Goal: Information Seeking & Learning: Learn about a topic

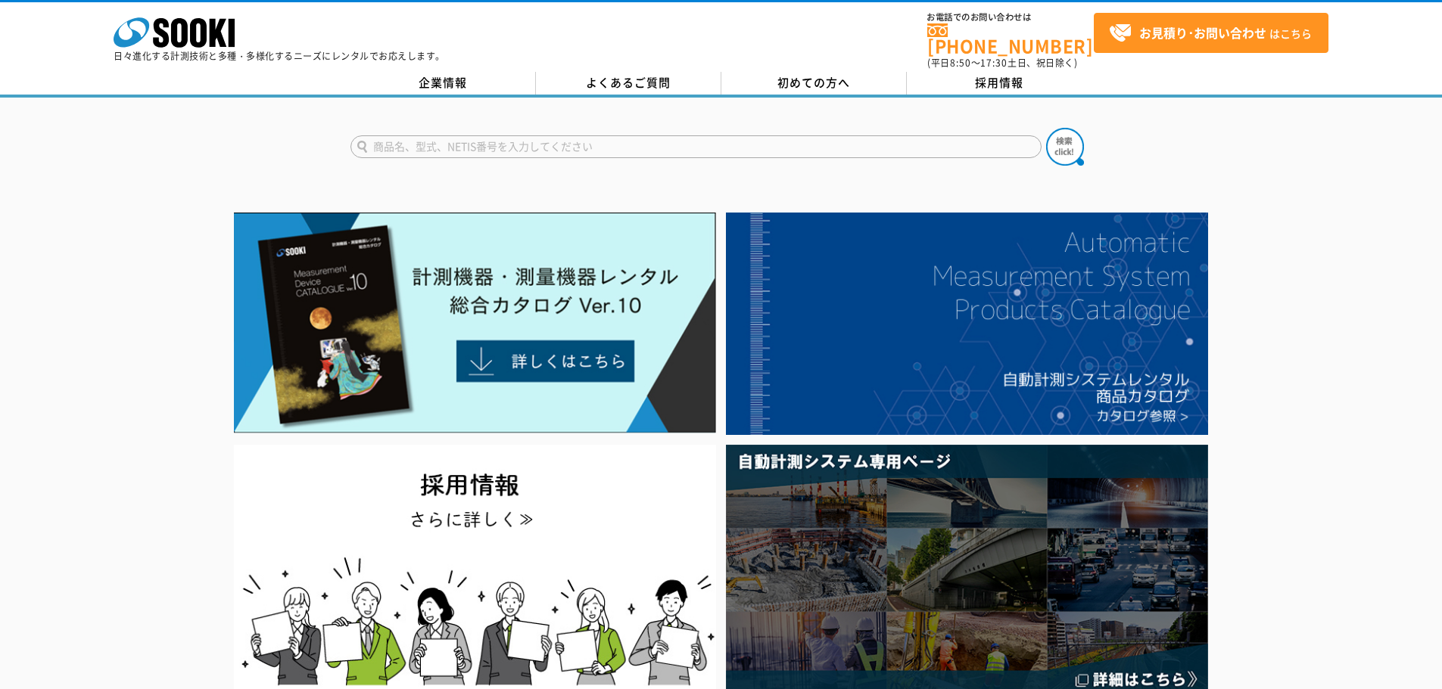
click at [455, 135] on input "text" at bounding box center [695, 146] width 691 height 23
type input "商品名、型式、NETIS番号を入力してください"
click at [581, 139] on input "text" at bounding box center [695, 146] width 691 height 23
paste input "先端可動型配管検査カメラ ＴＡ４１７ＸＧ"
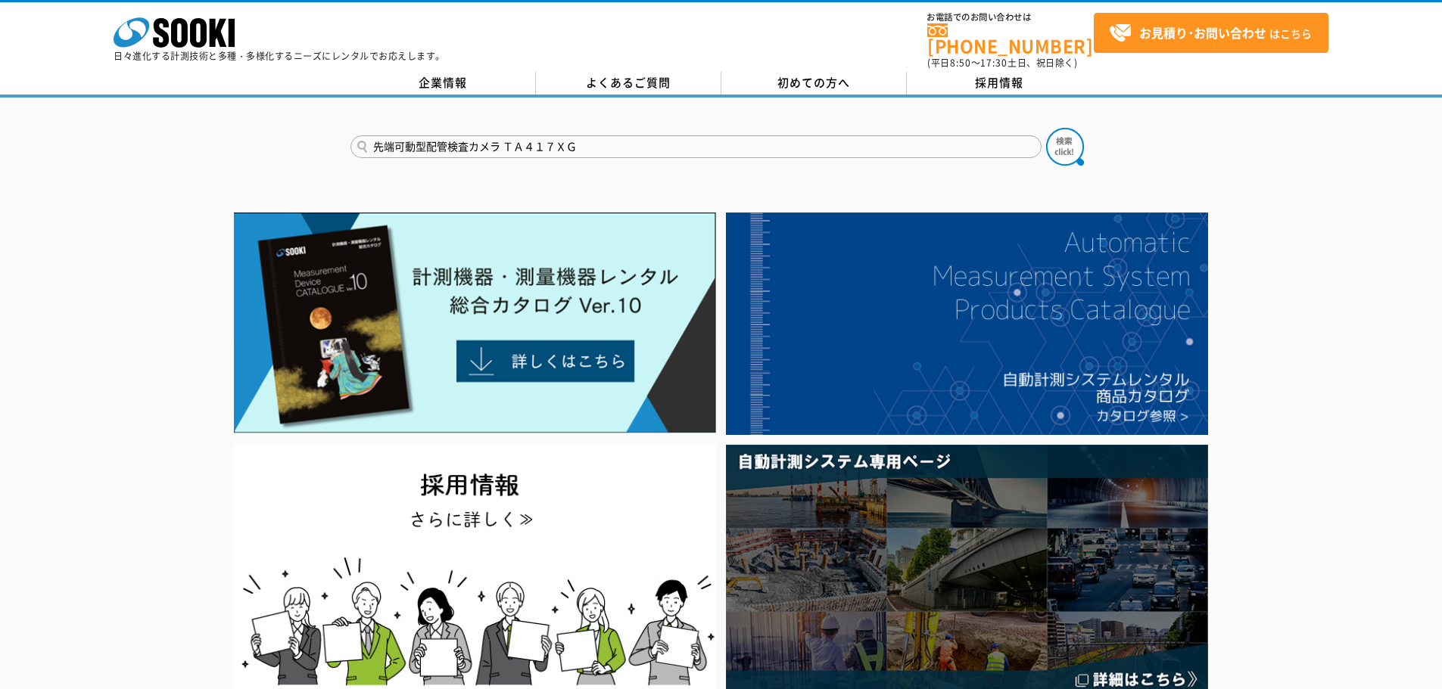
type input "先端可動型配管検査カメラ ＴＡ４１７ＸＧ"
click at [1046, 128] on button at bounding box center [1065, 147] width 38 height 38
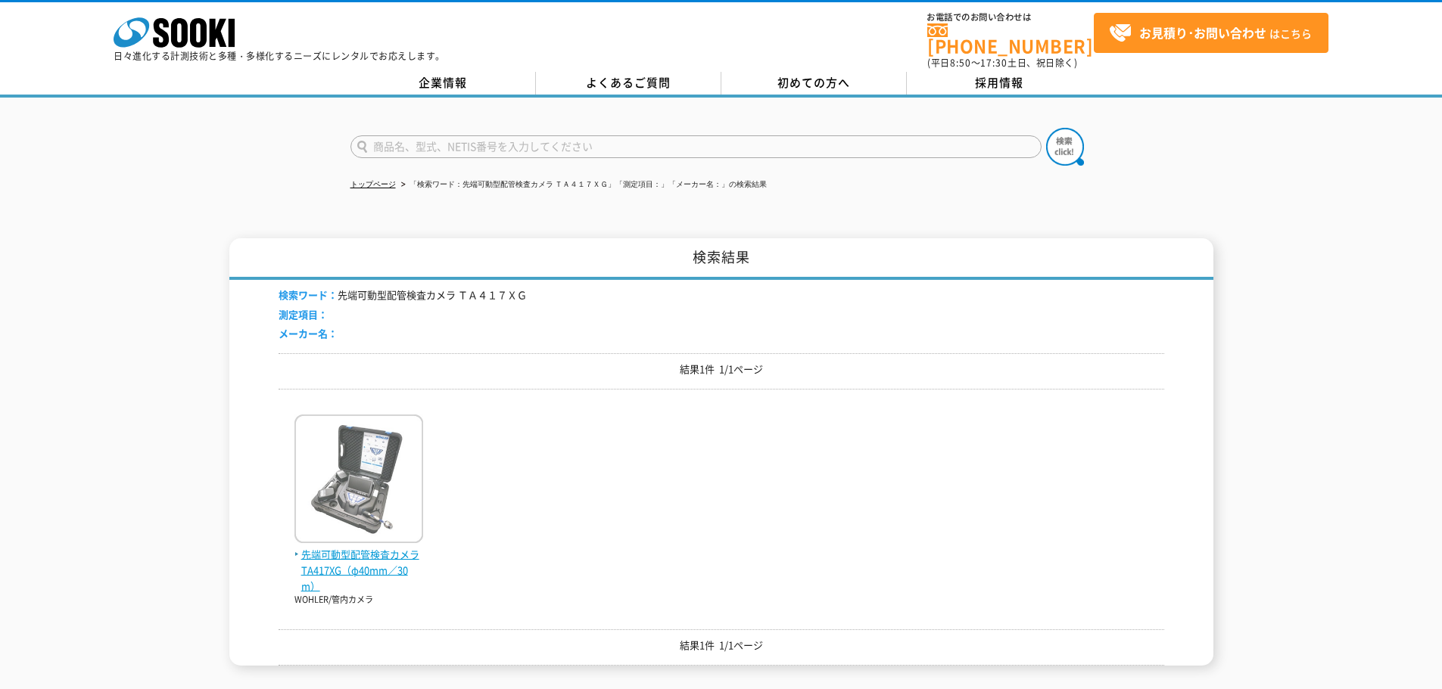
click at [370, 547] on span "先端可動型配管検査カメラ TA417XG（φ40mm／30m）" at bounding box center [358, 570] width 129 height 47
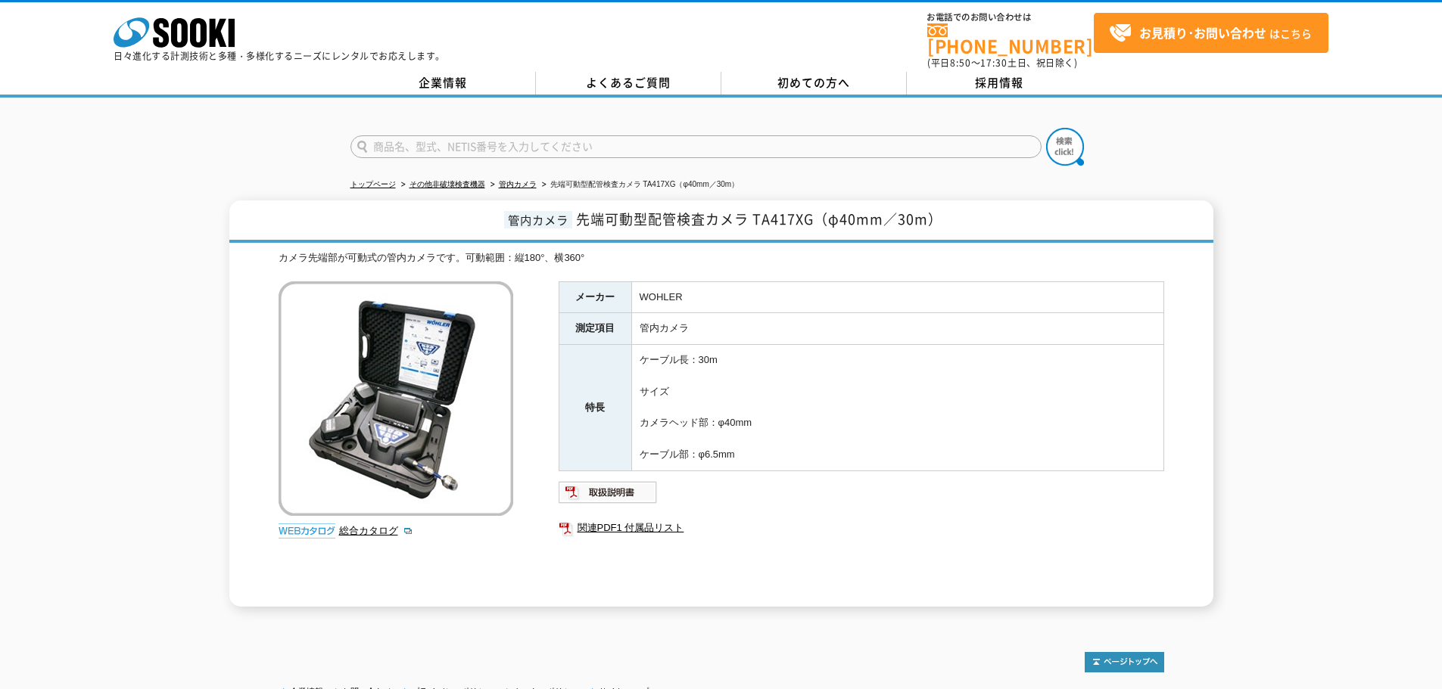
scroll to position [76, 0]
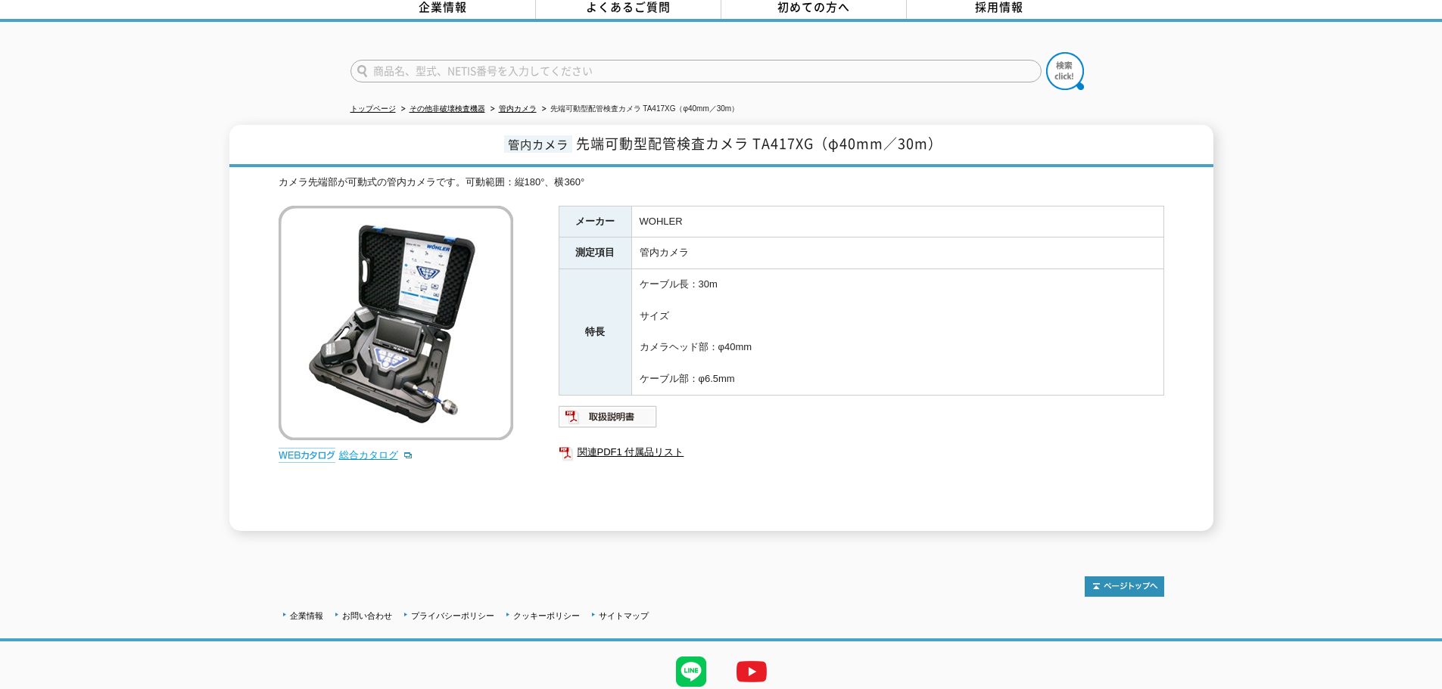
click at [363, 450] on link "総合カタログ" at bounding box center [376, 455] width 74 height 11
click at [608, 418] on img at bounding box center [608, 417] width 99 height 24
click at [363, 450] on link "総合カタログ" at bounding box center [376, 455] width 74 height 11
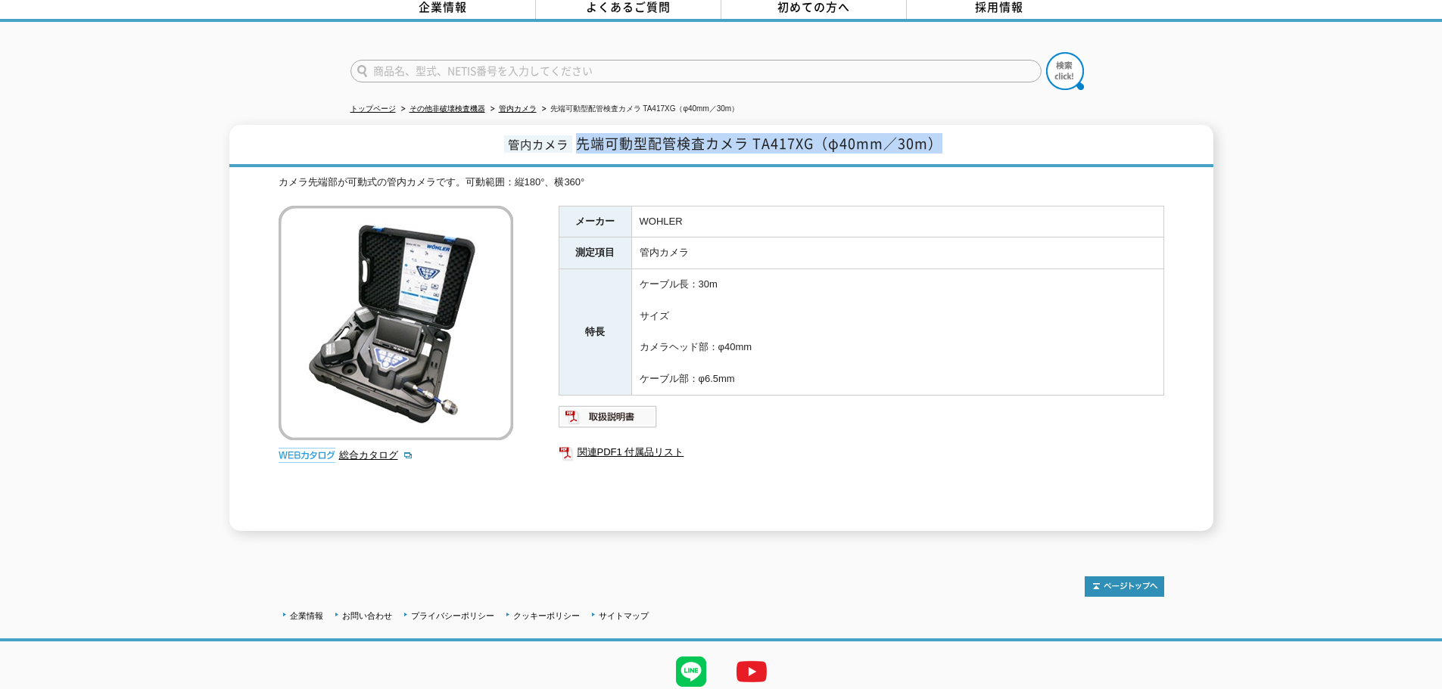
drag, startPoint x: 580, startPoint y: 127, endPoint x: 938, endPoint y: 127, distance: 358.0
click at [938, 133] on span "先端可動型配管検査カメラ TA417XG（φ40mm／30m）" at bounding box center [759, 143] width 366 height 20
copy span "先端可動型配管検査カメラ TA417XG（φ40mm／30m）"
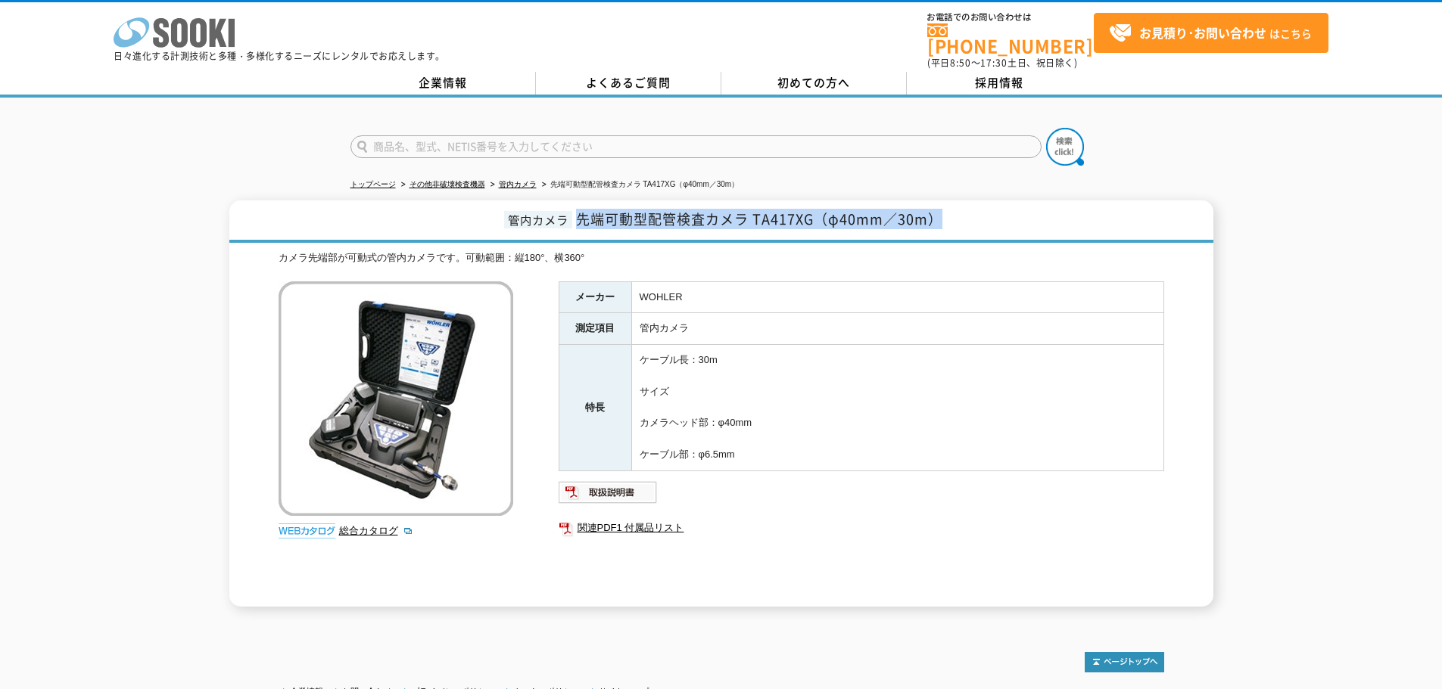
click at [228, 36] on icon "株式会社 ソーキ" at bounding box center [174, 32] width 121 height 30
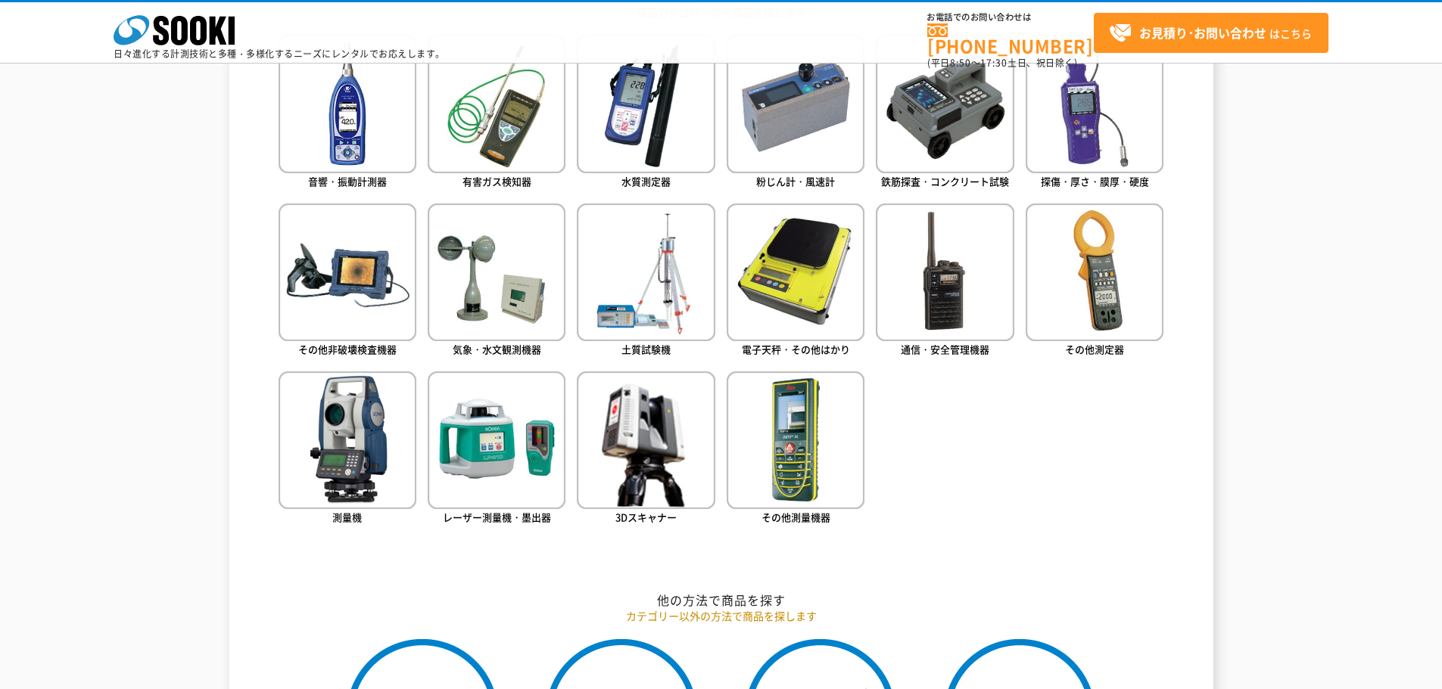
scroll to position [290, 0]
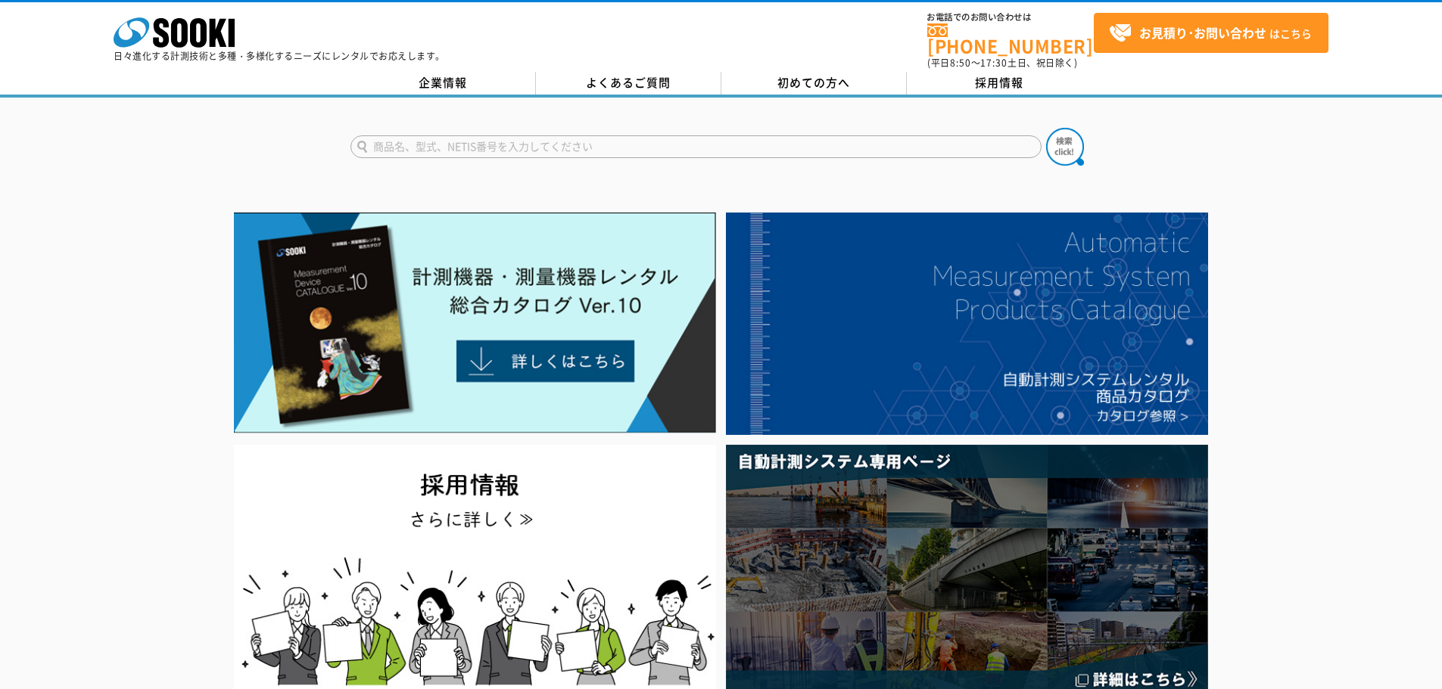
click at [403, 138] on input "text" at bounding box center [695, 146] width 691 height 23
type input "417"
click at [1046, 128] on button at bounding box center [1065, 147] width 38 height 38
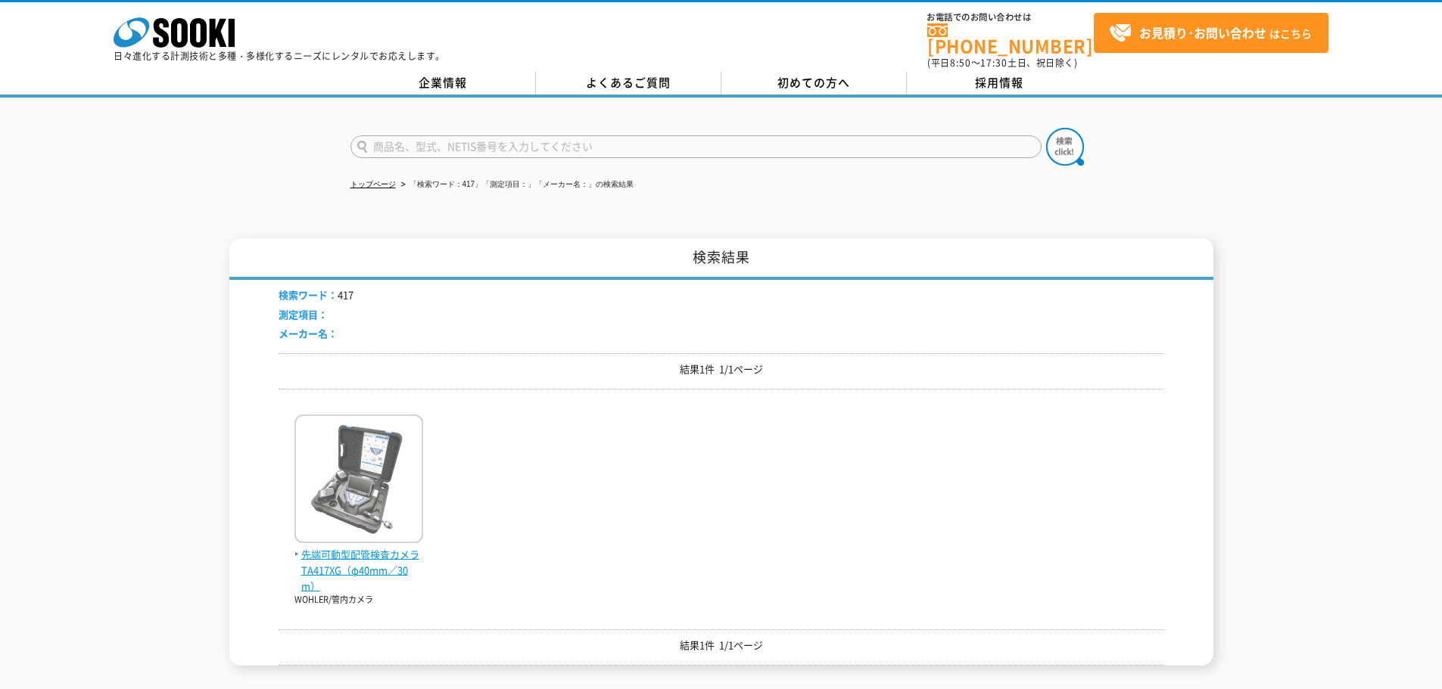
click at [342, 481] on img at bounding box center [358, 481] width 129 height 132
click at [314, 578] on span "先端可動型配管検査カメラ TA417XG（φ40mm／30m）" at bounding box center [358, 570] width 129 height 47
click at [356, 547] on span "先端可動型配管検査カメラ TA417XG（φ40mm／30m）" at bounding box center [358, 570] width 129 height 47
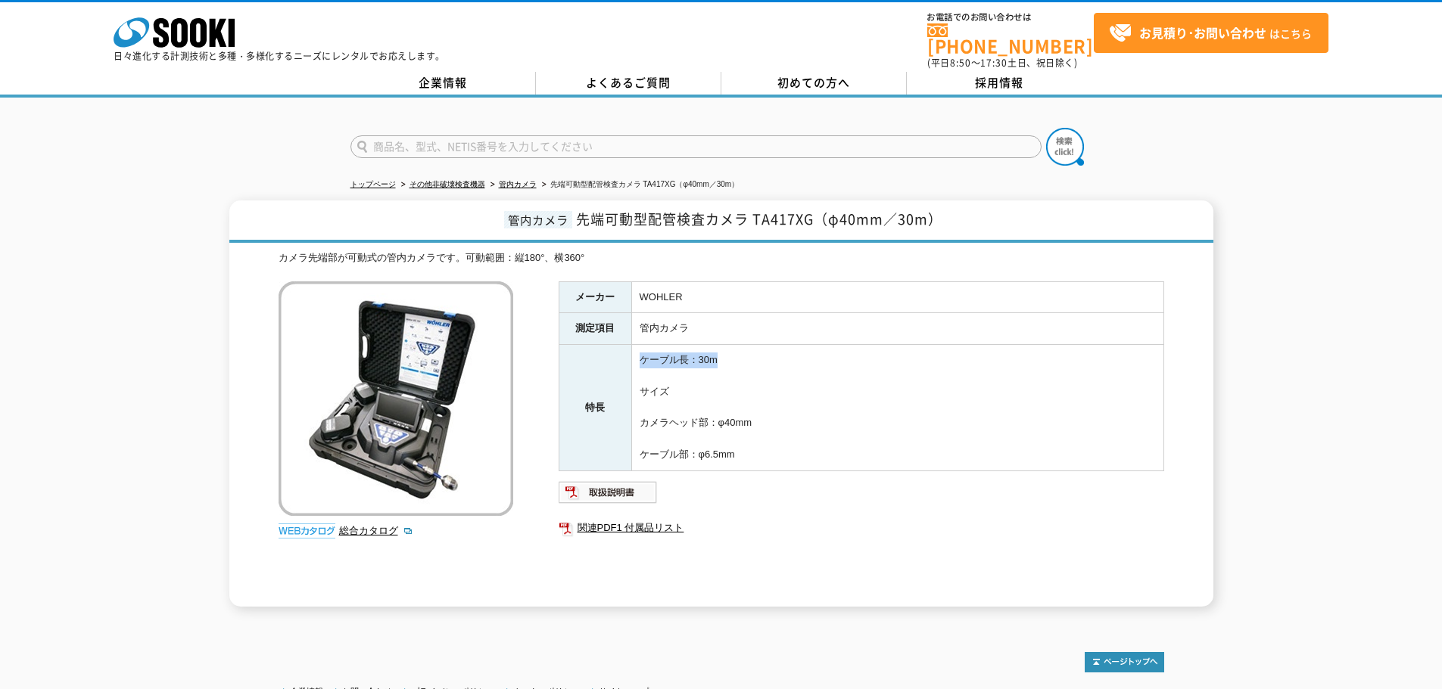
drag, startPoint x: 640, startPoint y: 347, endPoint x: 730, endPoint y: 352, distance: 90.2
click at [730, 352] on td "ケーブル長：30m サイズ カメラヘッド部：φ40mm ケーブル部：φ6.5mm" at bounding box center [897, 408] width 532 height 126
click at [648, 363] on td "ケーブル長：30m サイズ カメラヘッド部：φ40mm ケーブル部：φ6.5mm" at bounding box center [897, 408] width 532 height 126
click at [636, 350] on td "ケーブル長：30m サイズ カメラヘッド部：φ40mm ケーブル部：φ6.5mm" at bounding box center [897, 408] width 532 height 126
drag, startPoint x: 639, startPoint y: 351, endPoint x: 754, endPoint y: 463, distance: 160.0
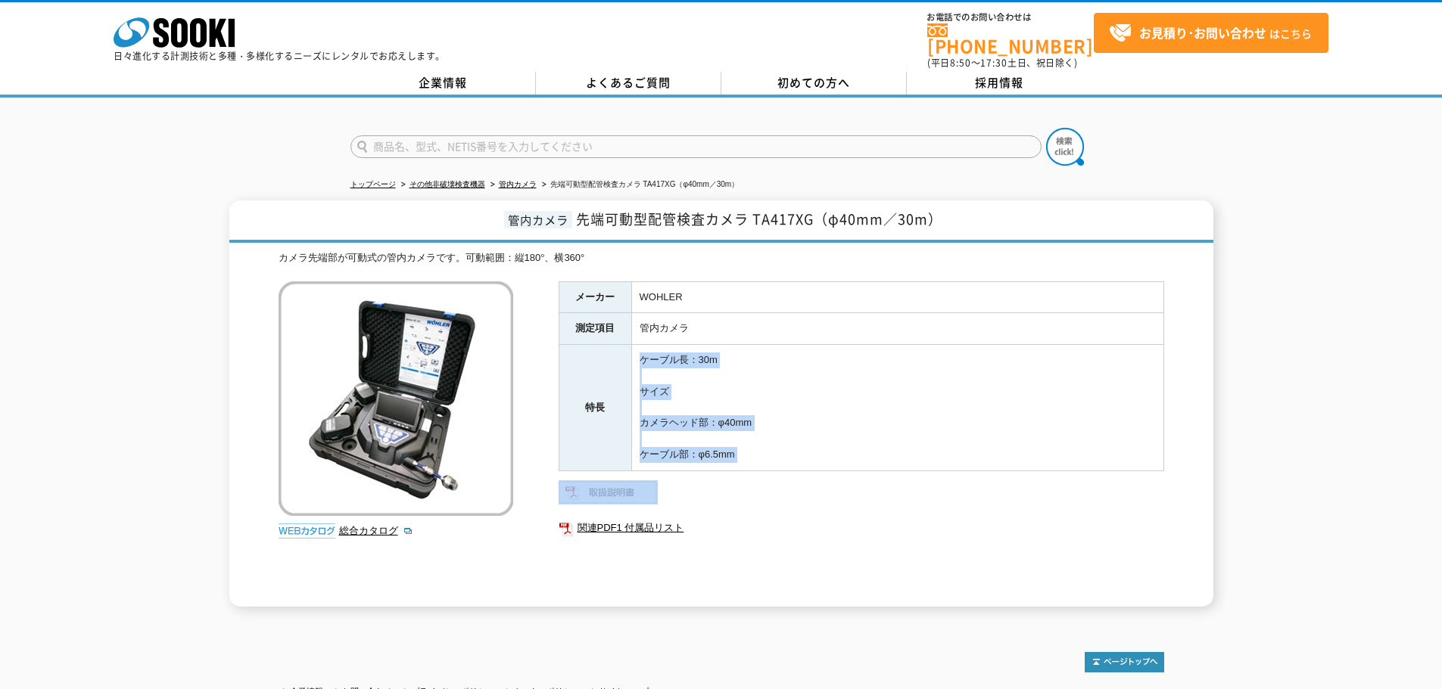
click at [754, 463] on div "メーカー WOHLER 測定項目 管内カメラ 特長 ケーブル長：30m サイズ カメラヘッド部：φ40mm ケーブル部：φ6.5mm 関連PDF1 付属品リスト" at bounding box center [861, 444] width 605 height 325
click at [764, 453] on td "ケーブル長：30m サイズ カメラヘッド部：φ40mm ケーブル部：φ6.5mm" at bounding box center [897, 408] width 532 height 126
drag, startPoint x: 640, startPoint y: 347, endPoint x: 768, endPoint y: 450, distance: 164.2
click at [768, 450] on td "ケーブル長：30m サイズ カメラヘッド部：φ40mm ケーブル部：φ6.5mm" at bounding box center [897, 408] width 532 height 126
copy td "ケーブル長：30m サイズ カメラヘッド部：φ40mm ケーブル部：φ6.5mm"
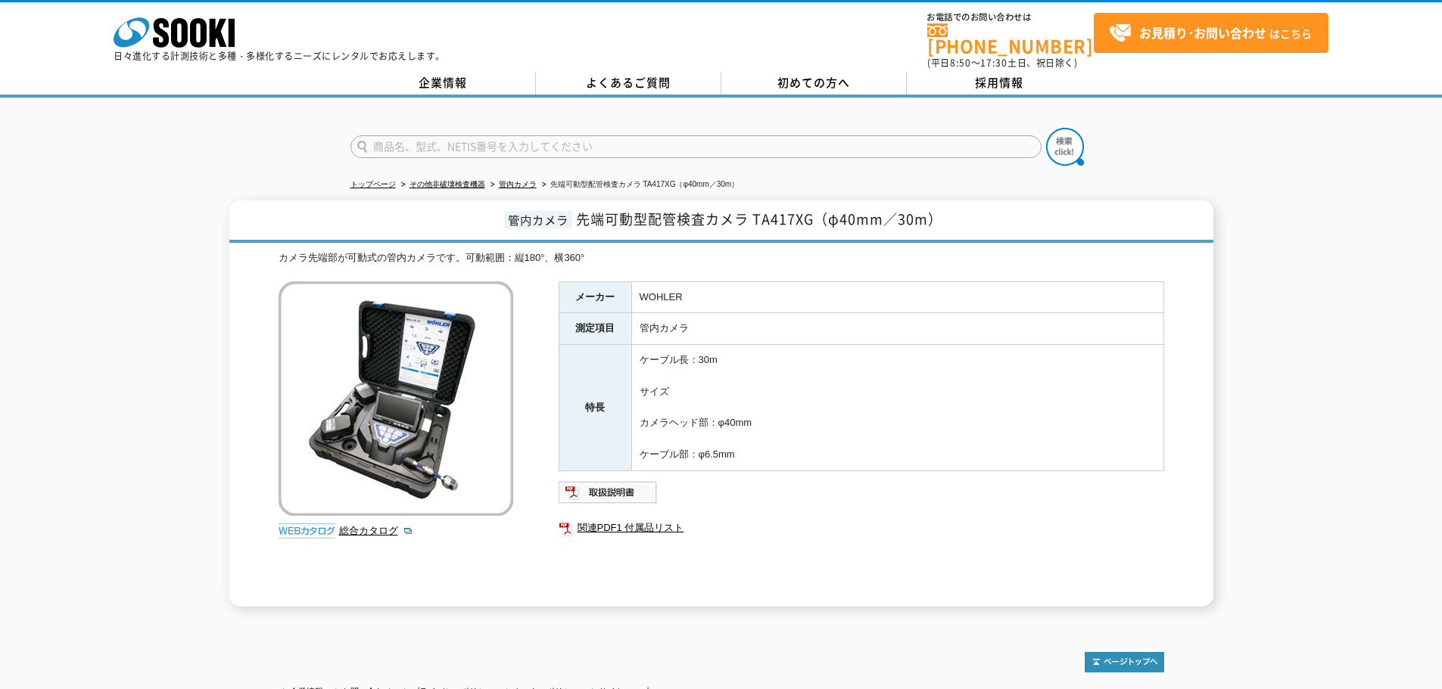
click at [717, 419] on td "ケーブル長：30m サイズ カメラヘッド部：φ40mm ケーブル部：φ6.5mm" at bounding box center [897, 408] width 532 height 126
click at [404, 138] on input "text" at bounding box center [695, 146] width 691 height 23
type input "先端可動"
click at [1046, 128] on button at bounding box center [1065, 147] width 38 height 38
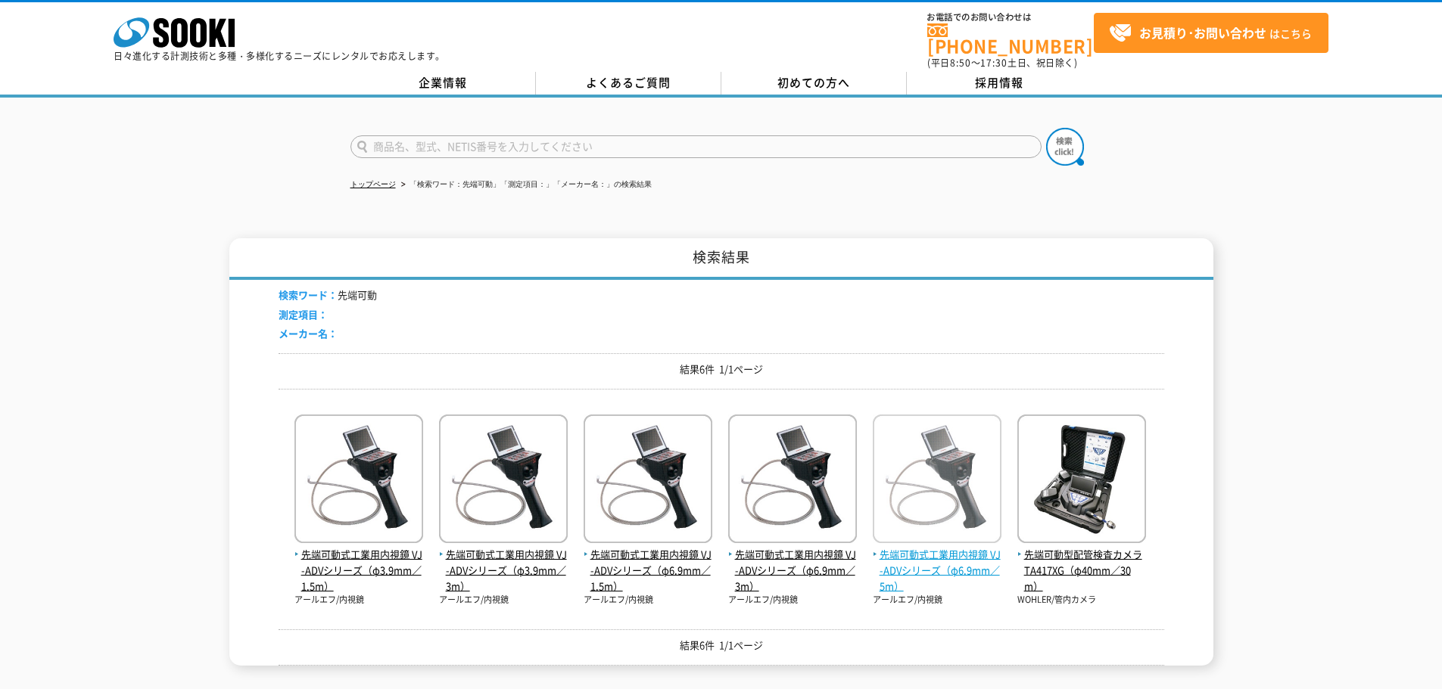
click at [942, 552] on span "先端可動式工業用内視鏡 VJ-ADVシリーズ（φ6.9mm／5m）" at bounding box center [937, 570] width 129 height 47
